Goal: Task Accomplishment & Management: Manage account settings

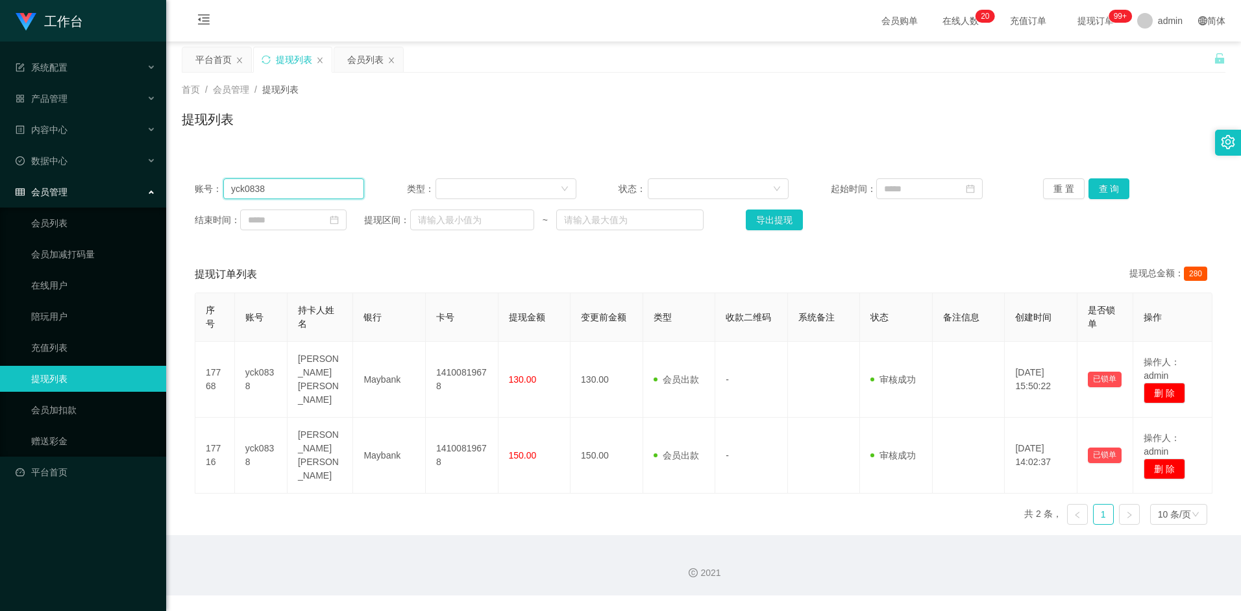
click at [303, 188] on input "yck0838" at bounding box center [293, 189] width 141 height 21
click at [302, 188] on input "yck0838" at bounding box center [293, 189] width 141 height 21
paste input "XWW"
type input "XWW"
click at [1108, 193] on button "查 询" at bounding box center [1110, 189] width 42 height 21
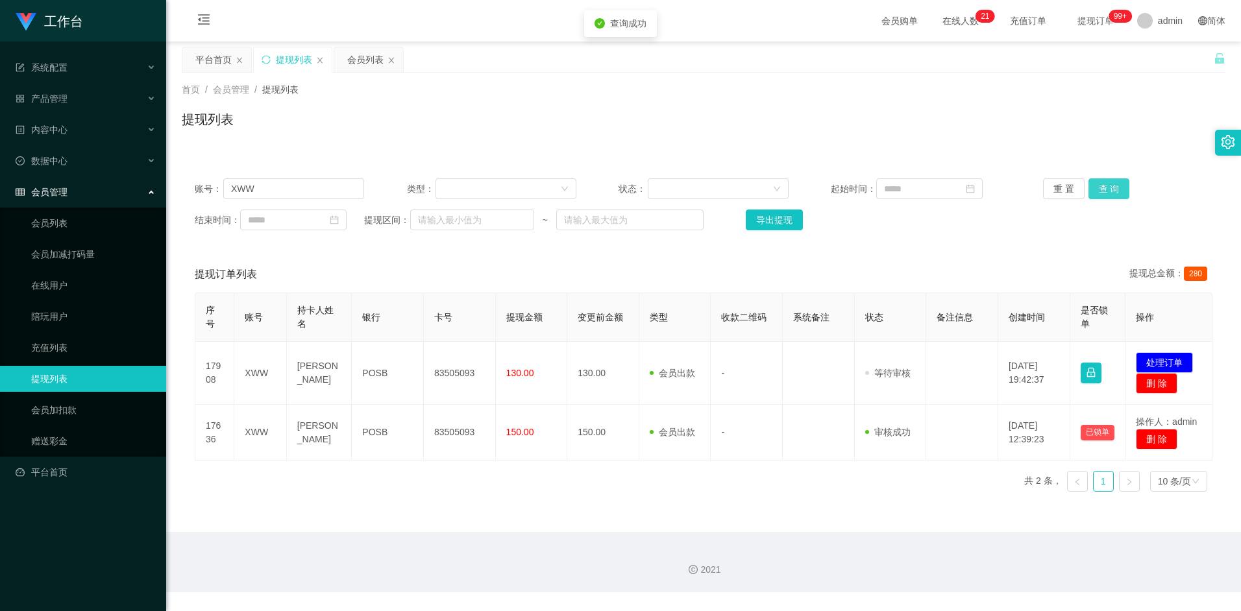
click at [1109, 190] on button "查 询" at bounding box center [1110, 189] width 42 height 21
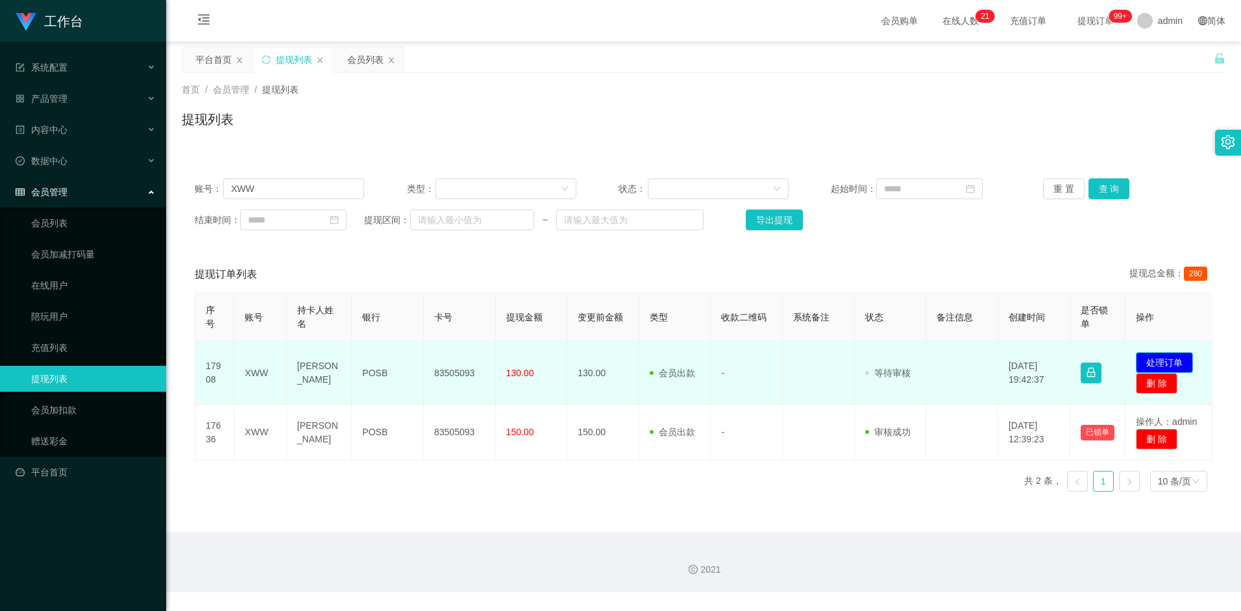
click at [1159, 358] on button "处理订单" at bounding box center [1164, 362] width 57 height 21
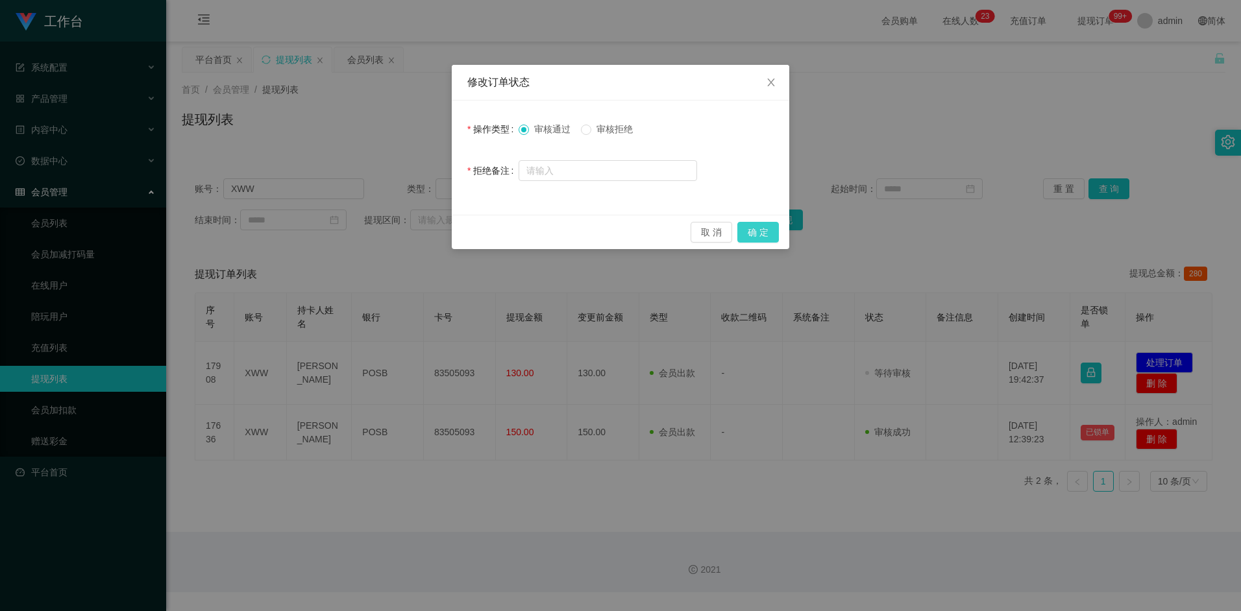
click at [755, 233] on button "确 定" at bounding box center [758, 232] width 42 height 21
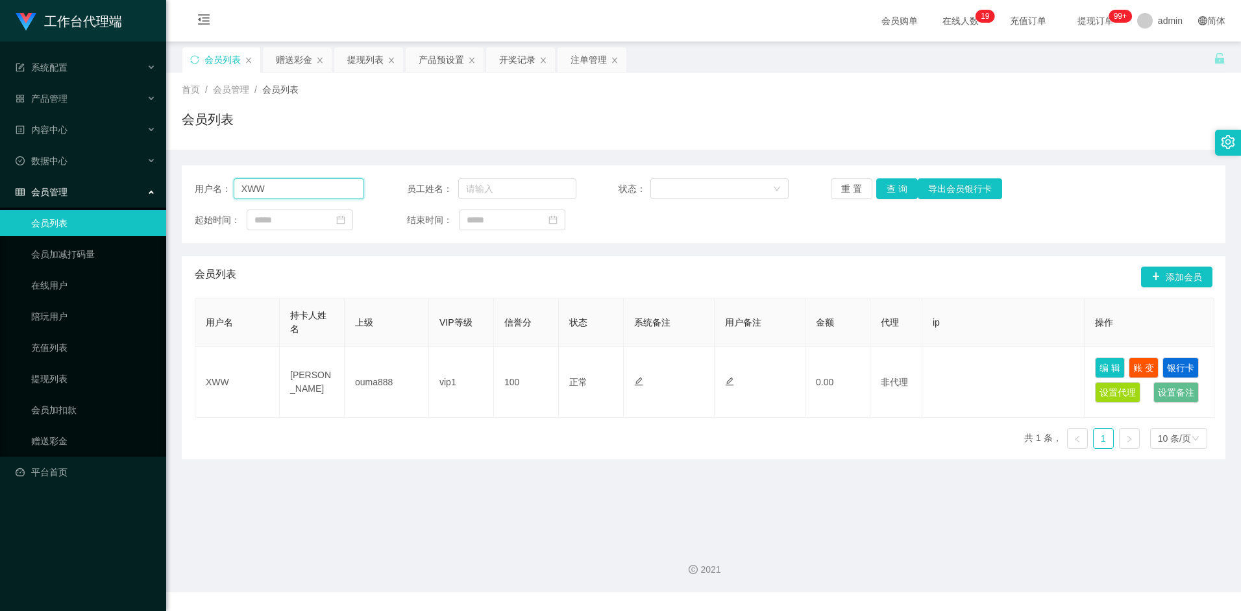
drag, startPoint x: 0, startPoint y: 0, endPoint x: 297, endPoint y: 191, distance: 353.6
click at [297, 191] on input "XWW" at bounding box center [299, 189] width 131 height 21
paste input "XWW"
click at [297, 191] on input "XWWXWW" at bounding box center [299, 189] width 131 height 21
type input "XWW"
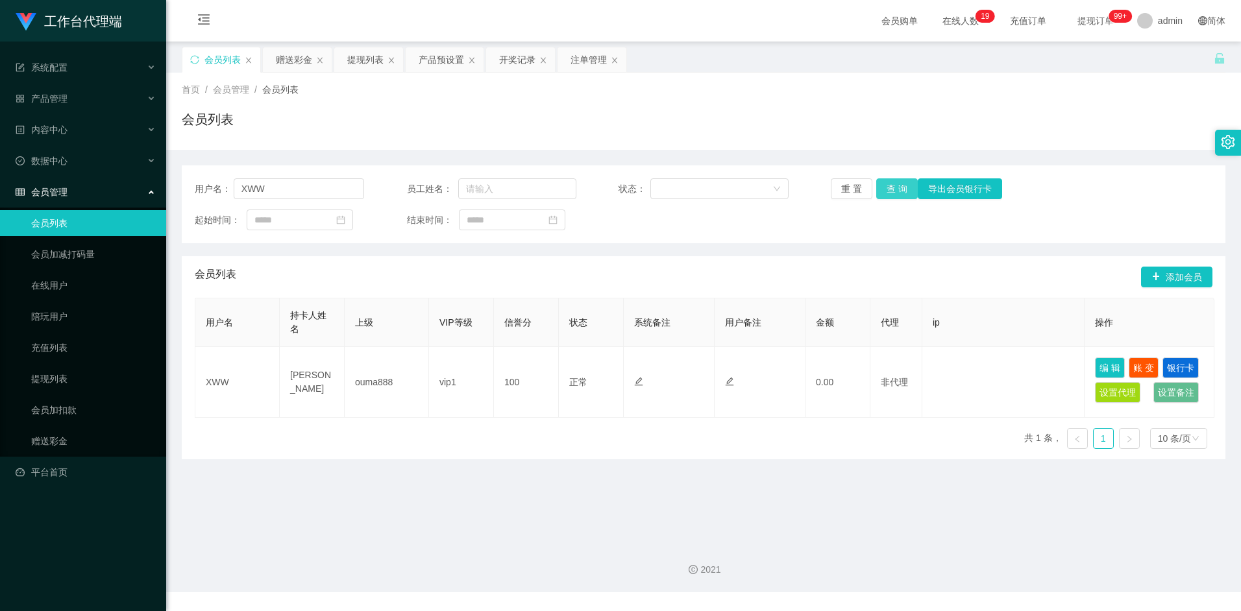
click at [902, 190] on button "查 询" at bounding box center [897, 189] width 42 height 21
click at [372, 58] on div "提现列表" at bounding box center [365, 59] width 36 height 25
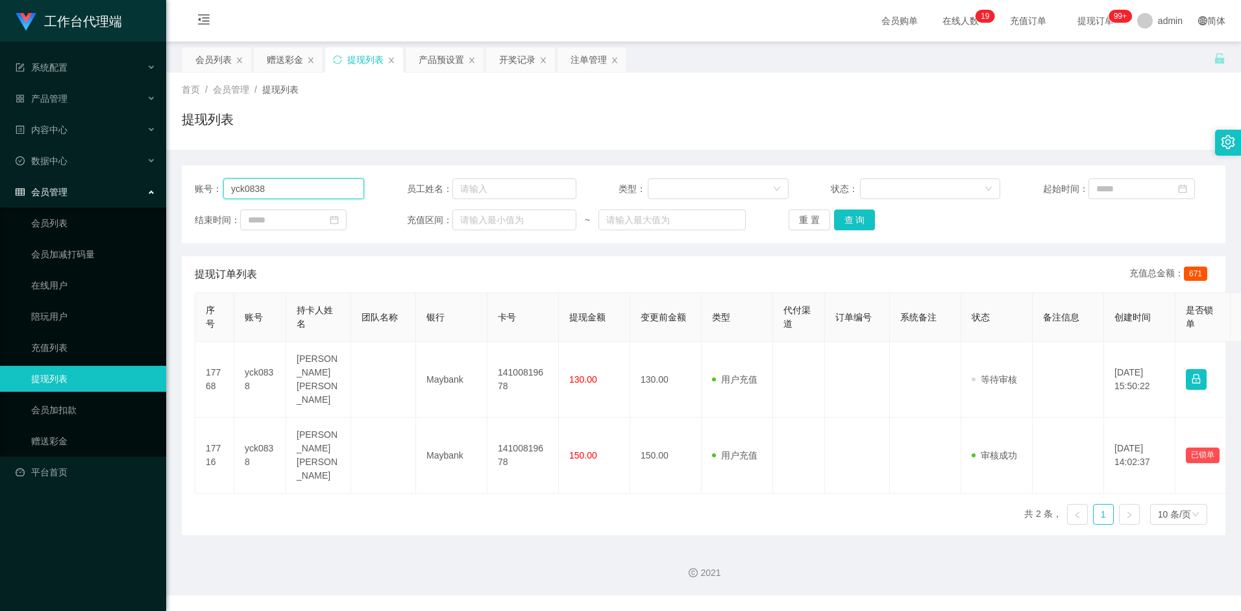
click at [290, 186] on input "yck0838" at bounding box center [293, 189] width 141 height 21
paste input "XWW"
type input "XWW"
click at [846, 228] on button "查 询" at bounding box center [855, 220] width 42 height 21
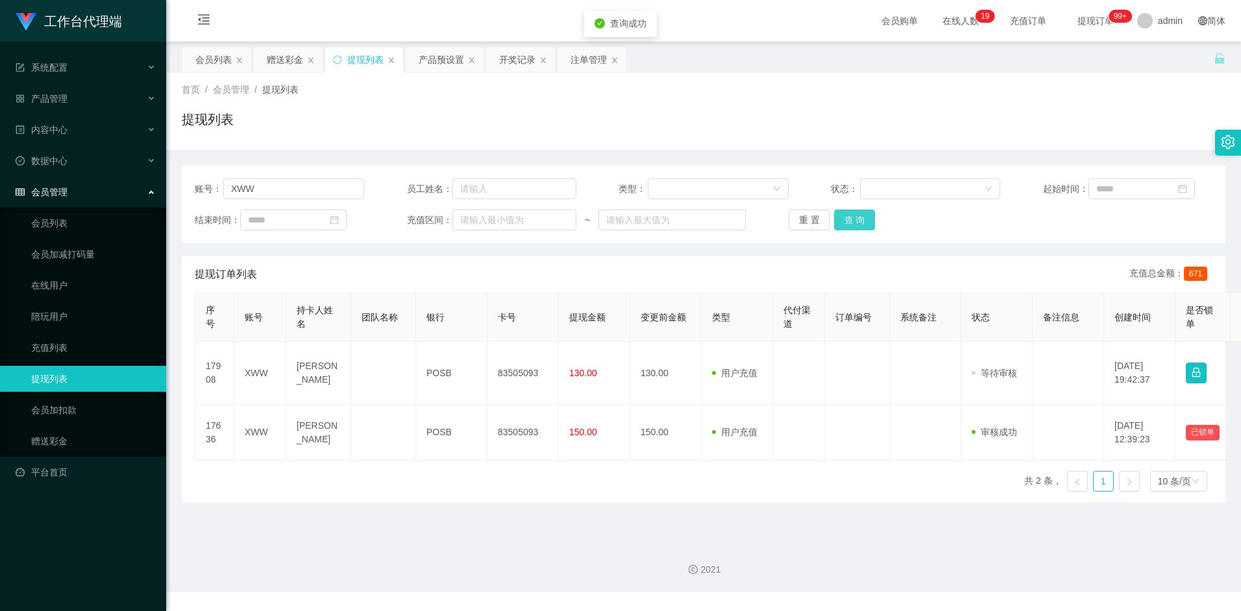
click at [863, 216] on button "查 询" at bounding box center [855, 220] width 42 height 21
click at [851, 223] on button "查 询" at bounding box center [855, 220] width 42 height 21
click at [846, 223] on button "查 询" at bounding box center [855, 220] width 42 height 21
click at [867, 213] on button "查 询" at bounding box center [855, 220] width 42 height 21
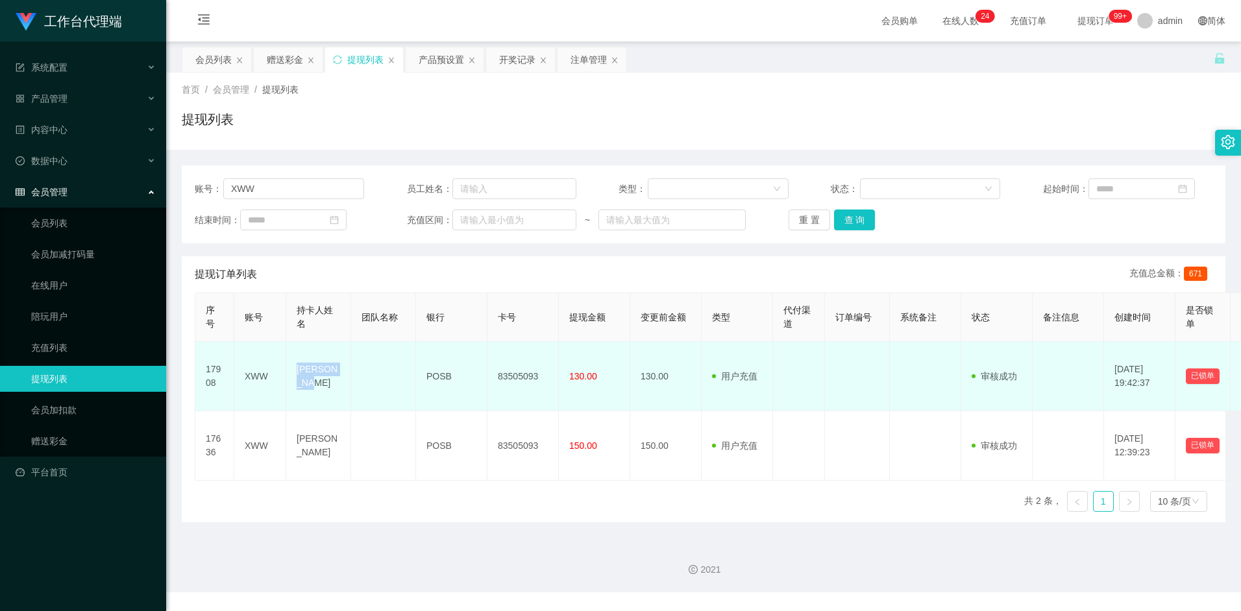
drag, startPoint x: 295, startPoint y: 376, endPoint x: 349, endPoint y: 378, distance: 54.6
click at [349, 378] on td "[PERSON_NAME]" at bounding box center [318, 376] width 65 height 69
copy td "[PERSON_NAME]"
drag, startPoint x: 427, startPoint y: 378, endPoint x: 456, endPoint y: 377, distance: 28.6
click at [456, 377] on td "POSB" at bounding box center [451, 376] width 71 height 69
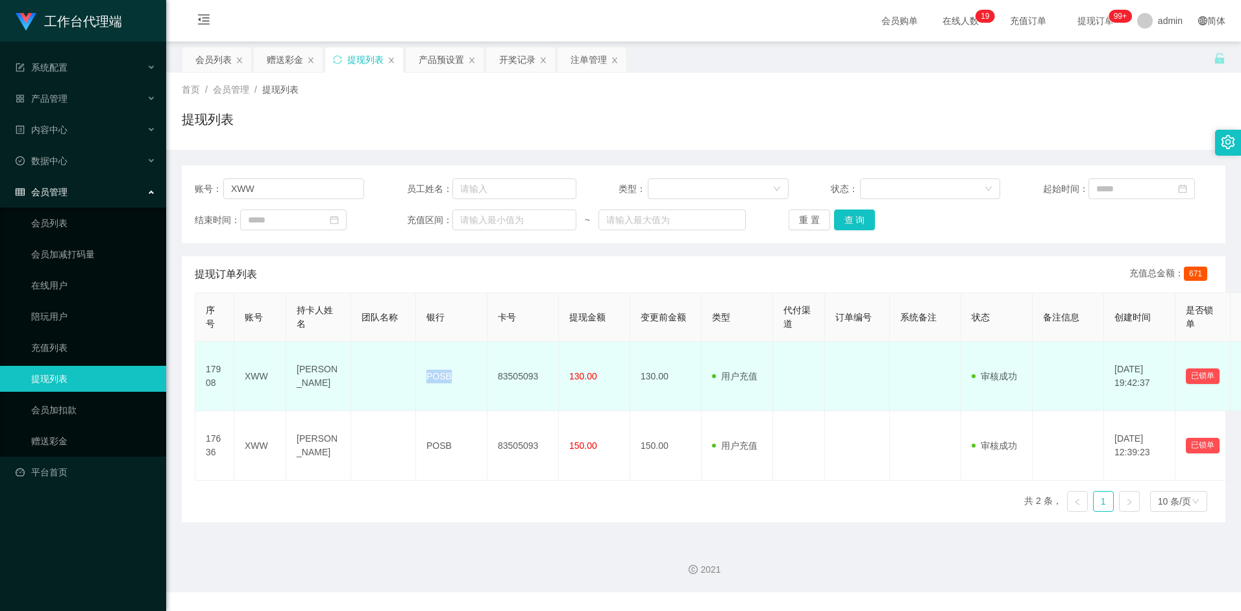
copy td "POSB"
click at [502, 365] on td "83505093" at bounding box center [522, 376] width 71 height 69
drag, startPoint x: 498, startPoint y: 377, endPoint x: 540, endPoint y: 376, distance: 42.2
click at [540, 376] on td "83505093" at bounding box center [522, 376] width 71 height 69
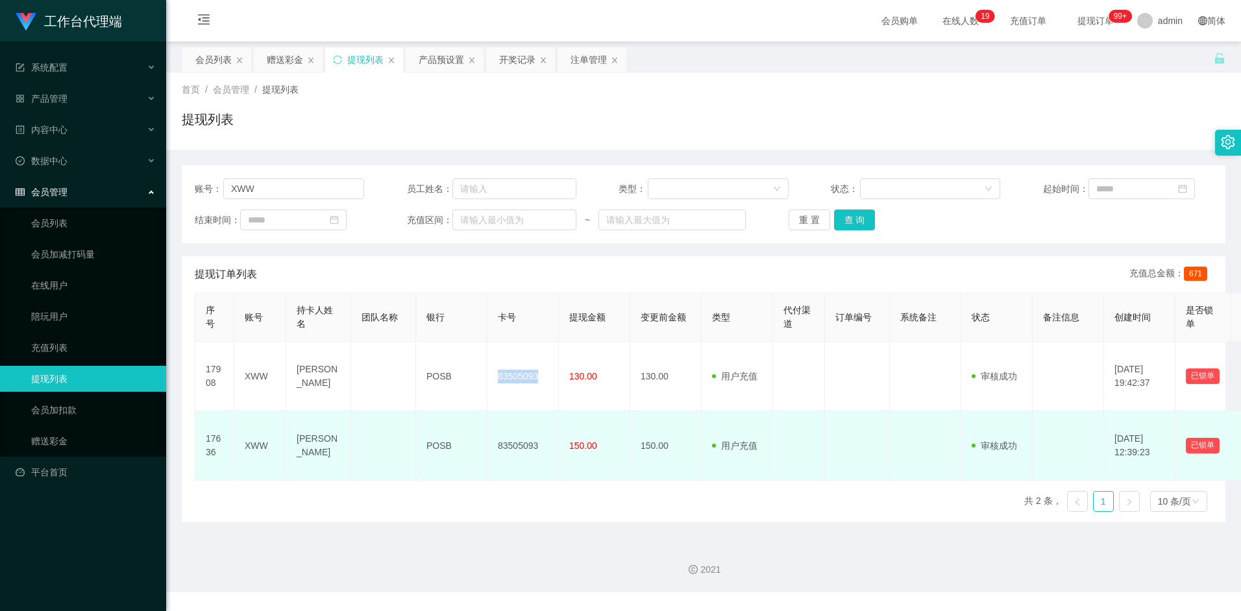
copy td "83505093"
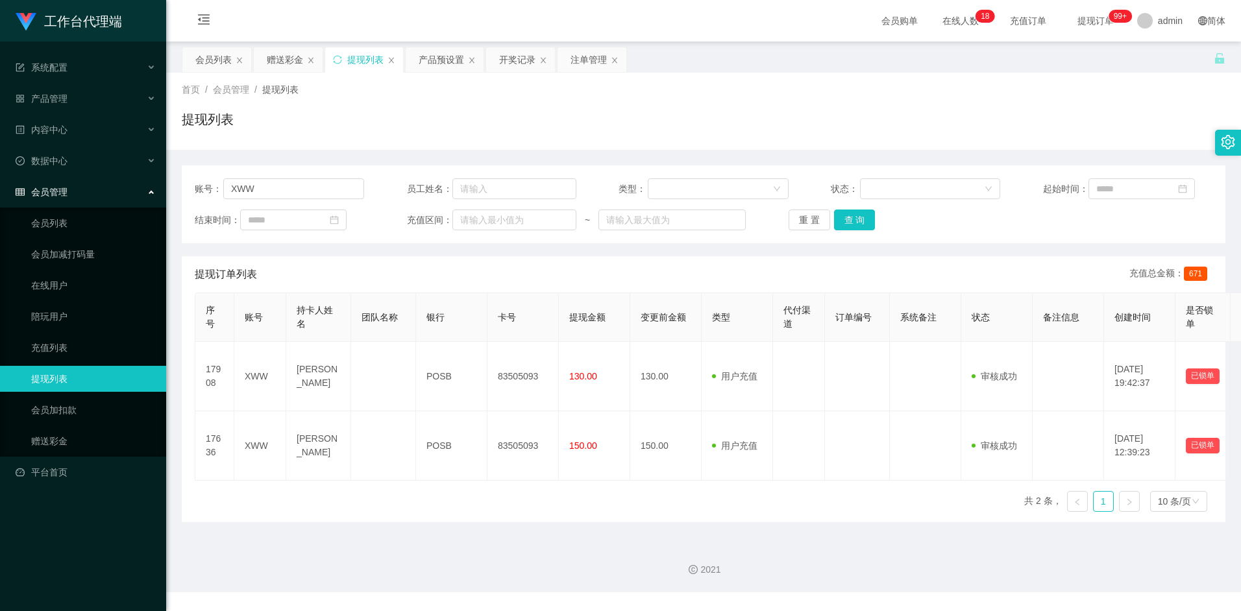
click at [647, 541] on div "2021" at bounding box center [703, 562] width 1075 height 60
